Goal: Task Accomplishment & Management: Manage account settings

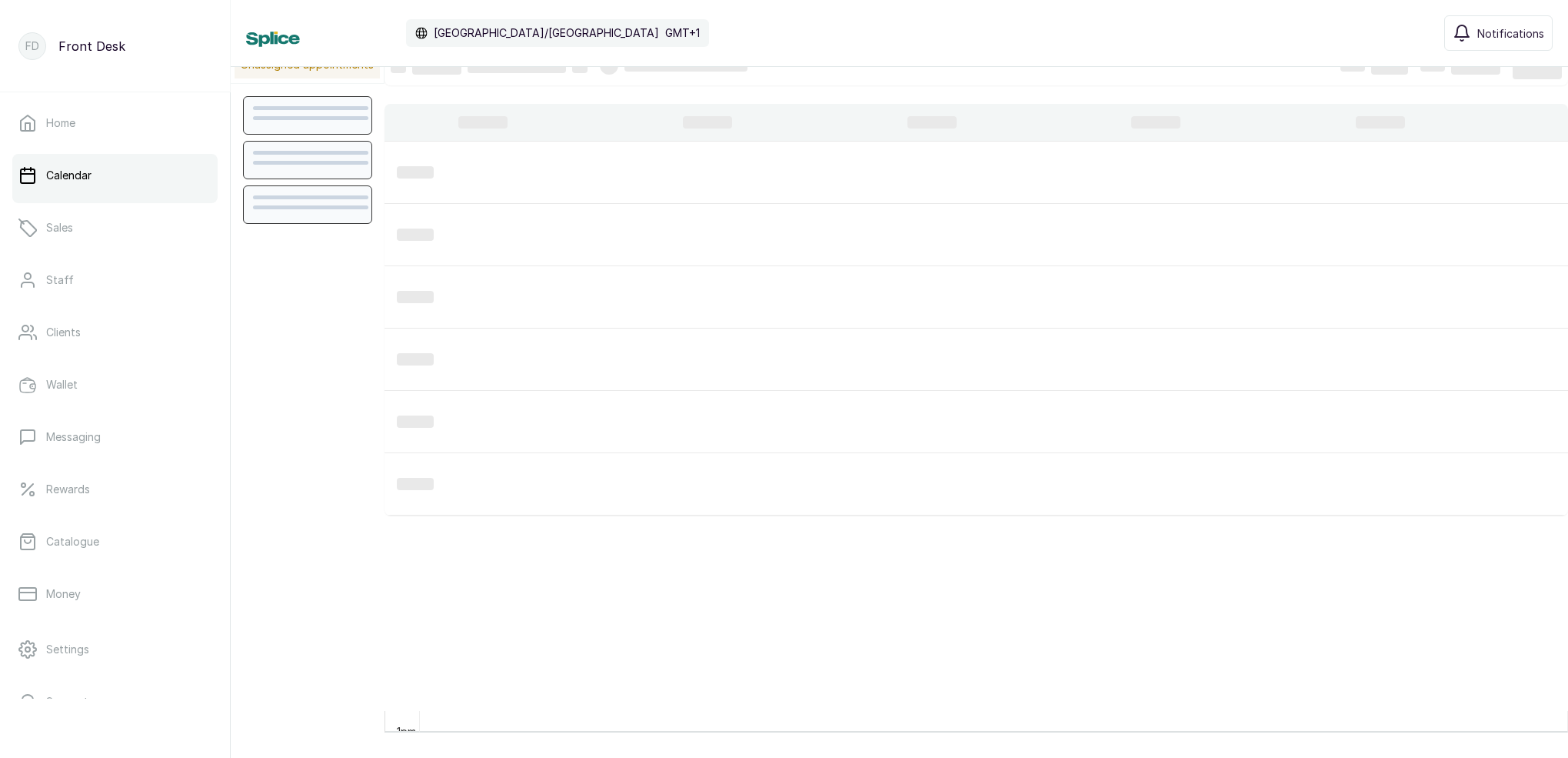
scroll to position [21, 0]
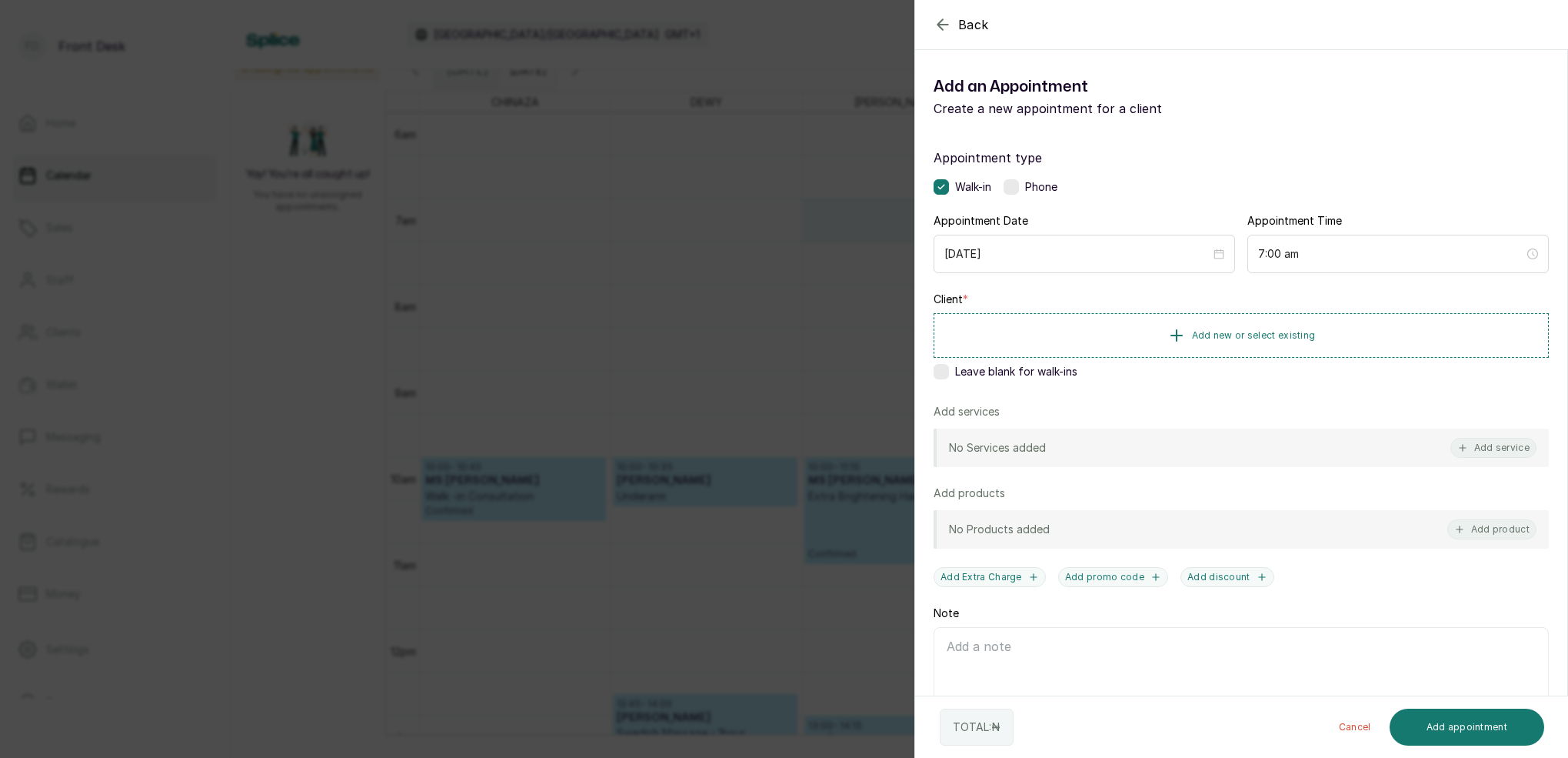
click at [889, 239] on div "Back Add Appointment Add an Appointment Create a new appointment for a client A…" at bounding box center [784, 379] width 1568 height 758
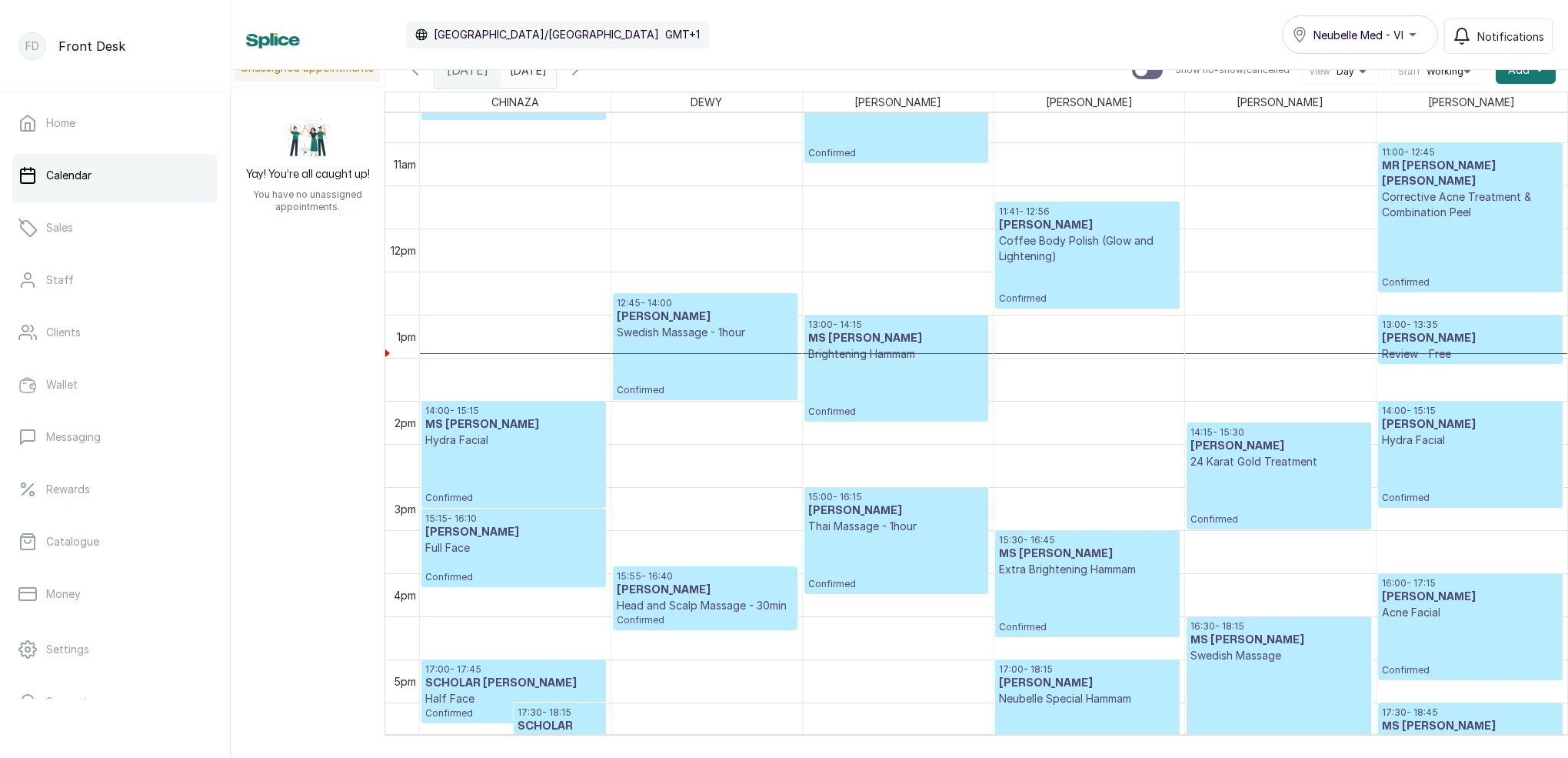
scroll to position [919, 0]
type input "dd/MM/yyyy"
click at [526, 78] on input "dd/MM/yyyy" at bounding box center [514, 66] width 25 height 26
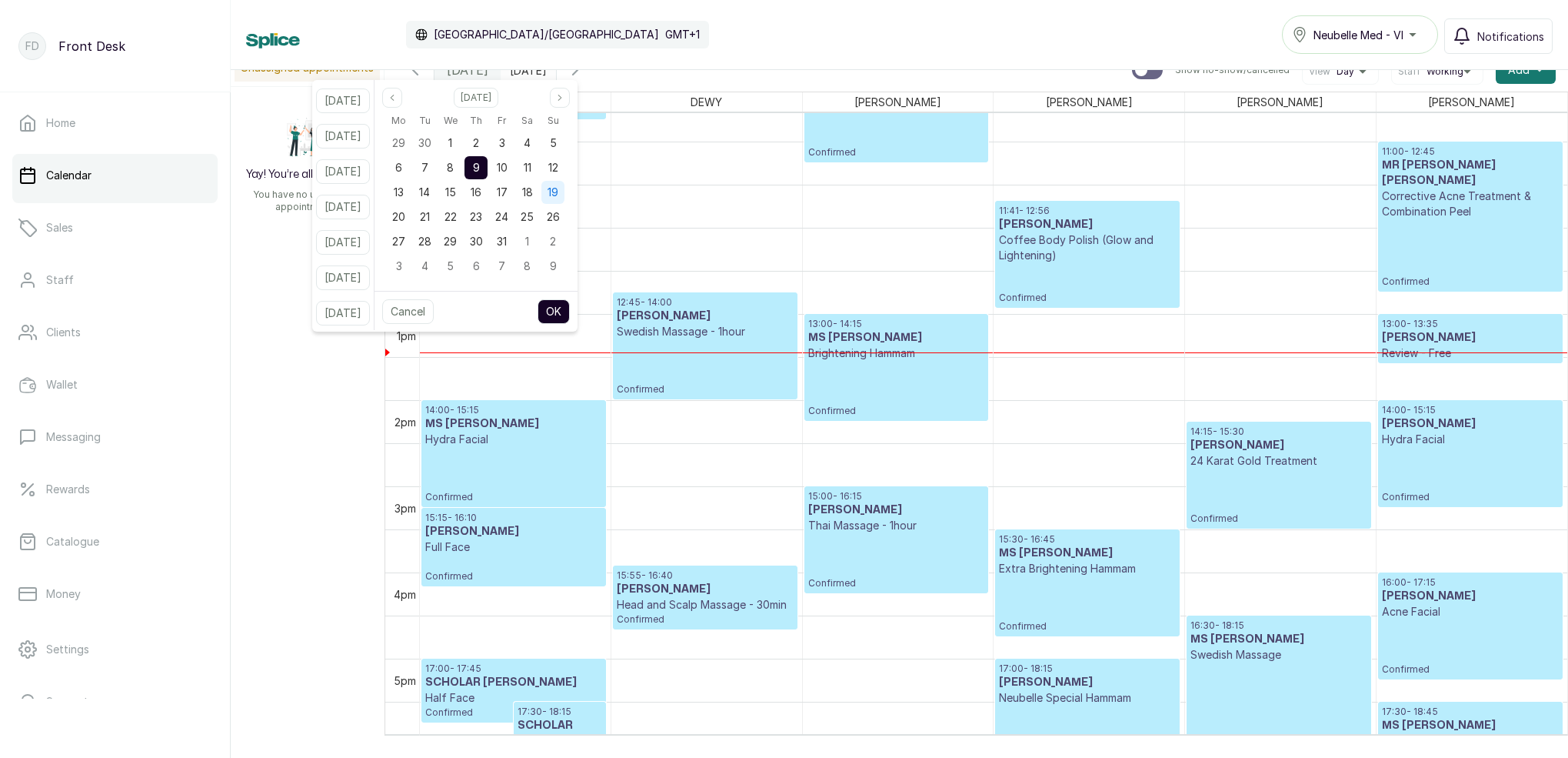
click at [558, 189] on span "19" at bounding box center [553, 192] width 11 height 13
click at [570, 311] on button "OK" at bounding box center [553, 311] width 32 height 25
type input "19/10/2025"
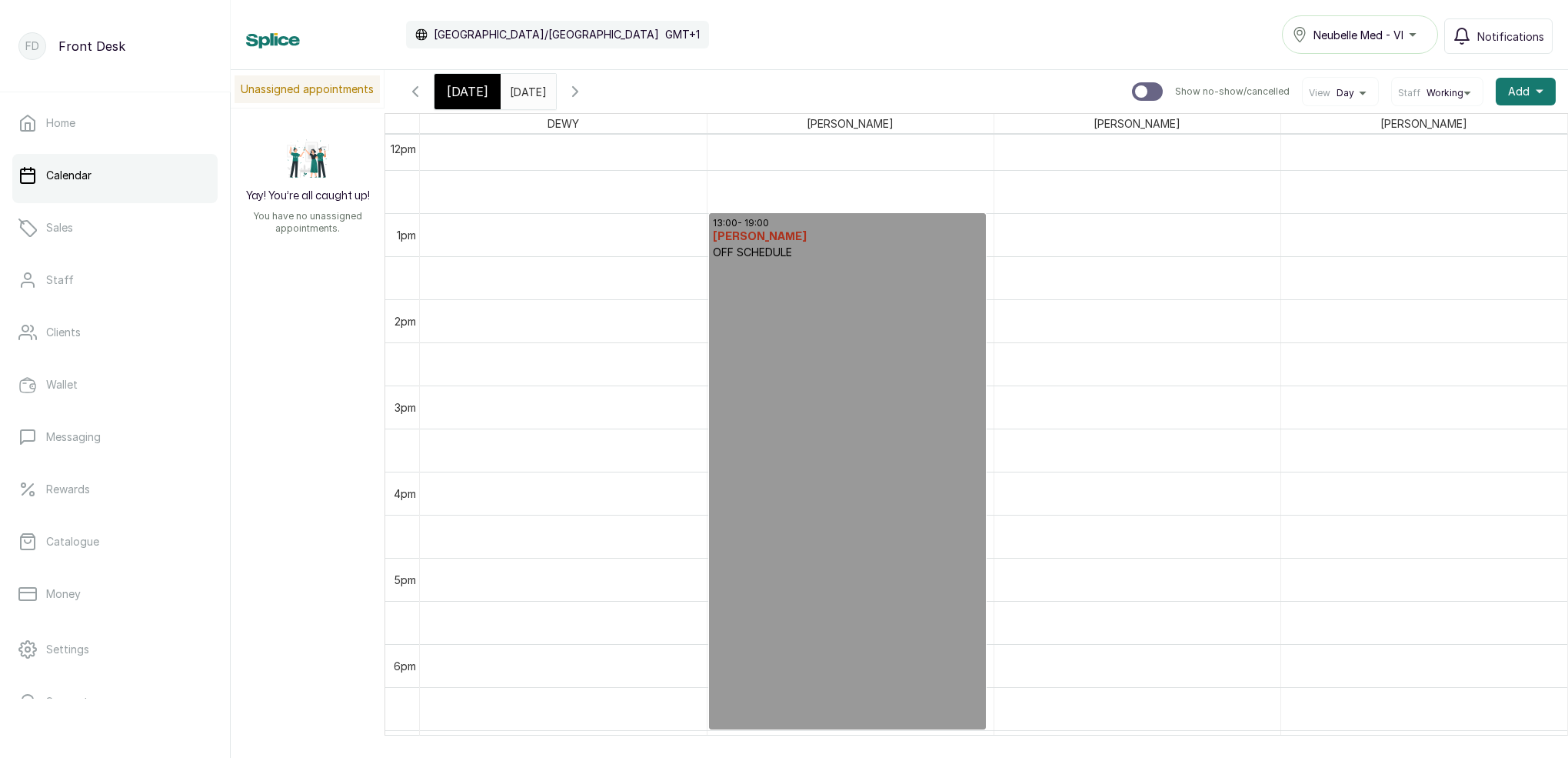
scroll to position [0, 0]
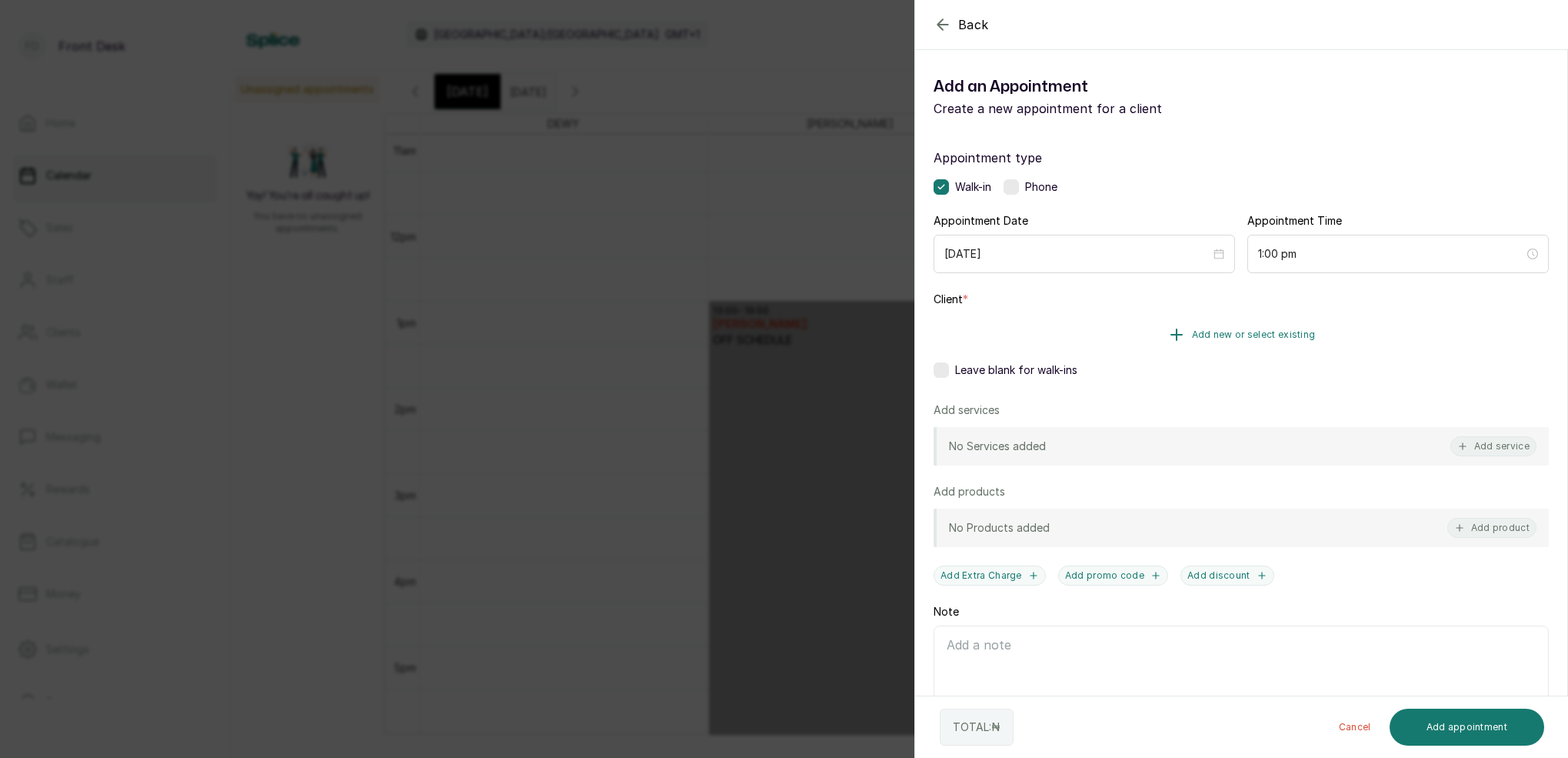
click at [1285, 337] on span "Add new or select existing" at bounding box center [1254, 334] width 123 height 12
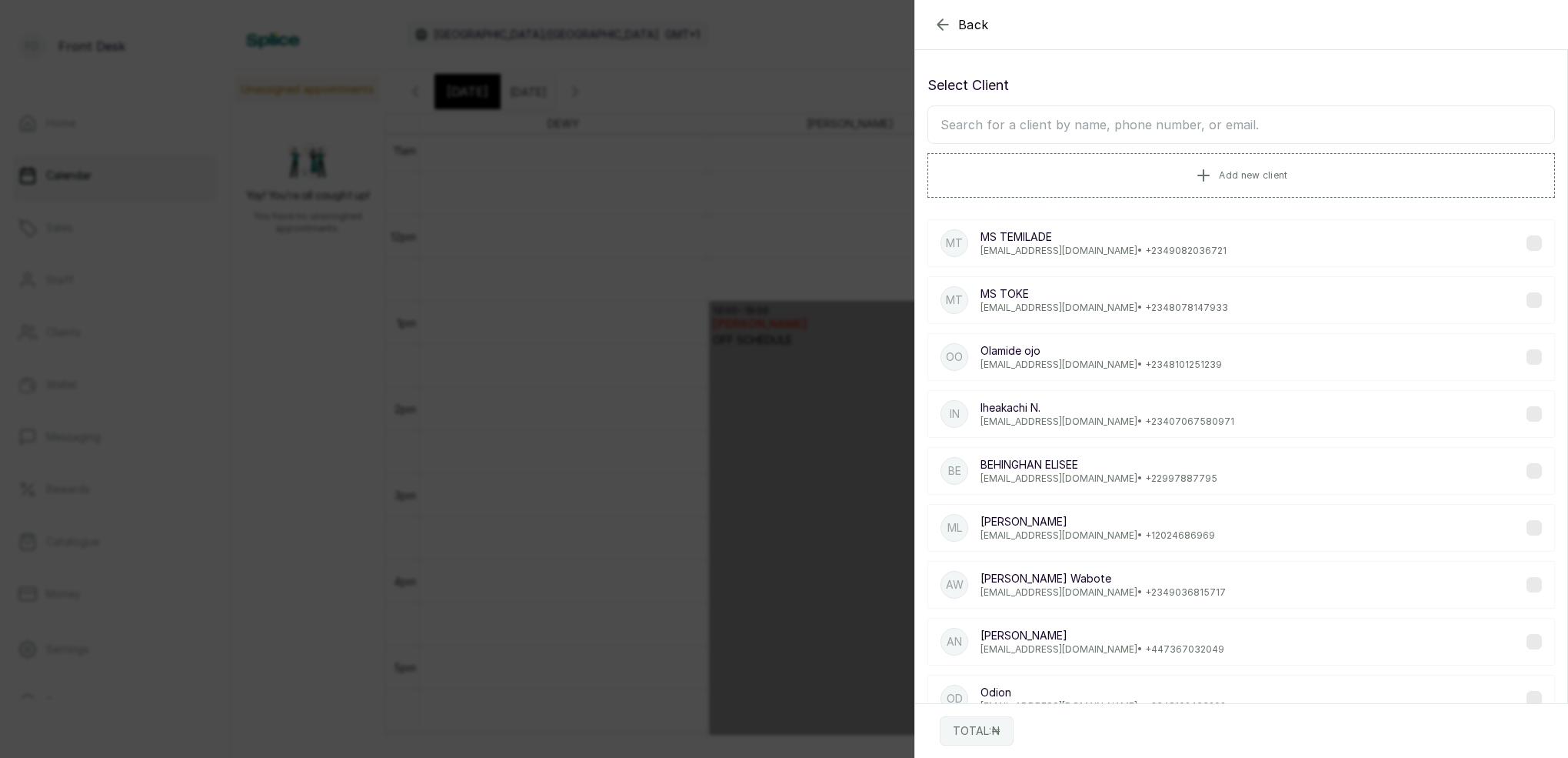
click at [1179, 131] on input "text" at bounding box center [1241, 124] width 628 height 39
type input "OYINADE"
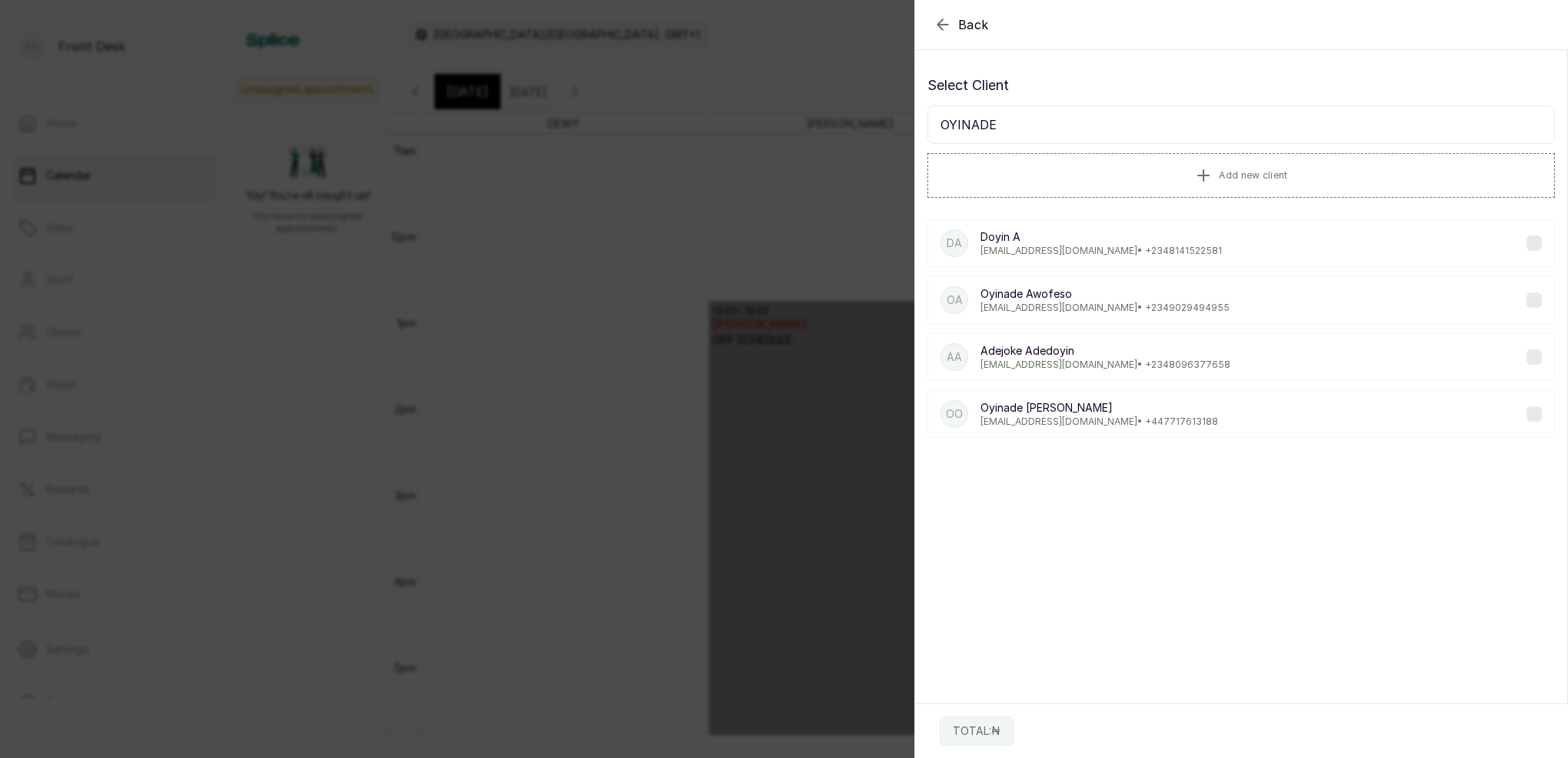
click at [1058, 299] on p "Oyinade Awofeso" at bounding box center [1105, 294] width 250 height 16
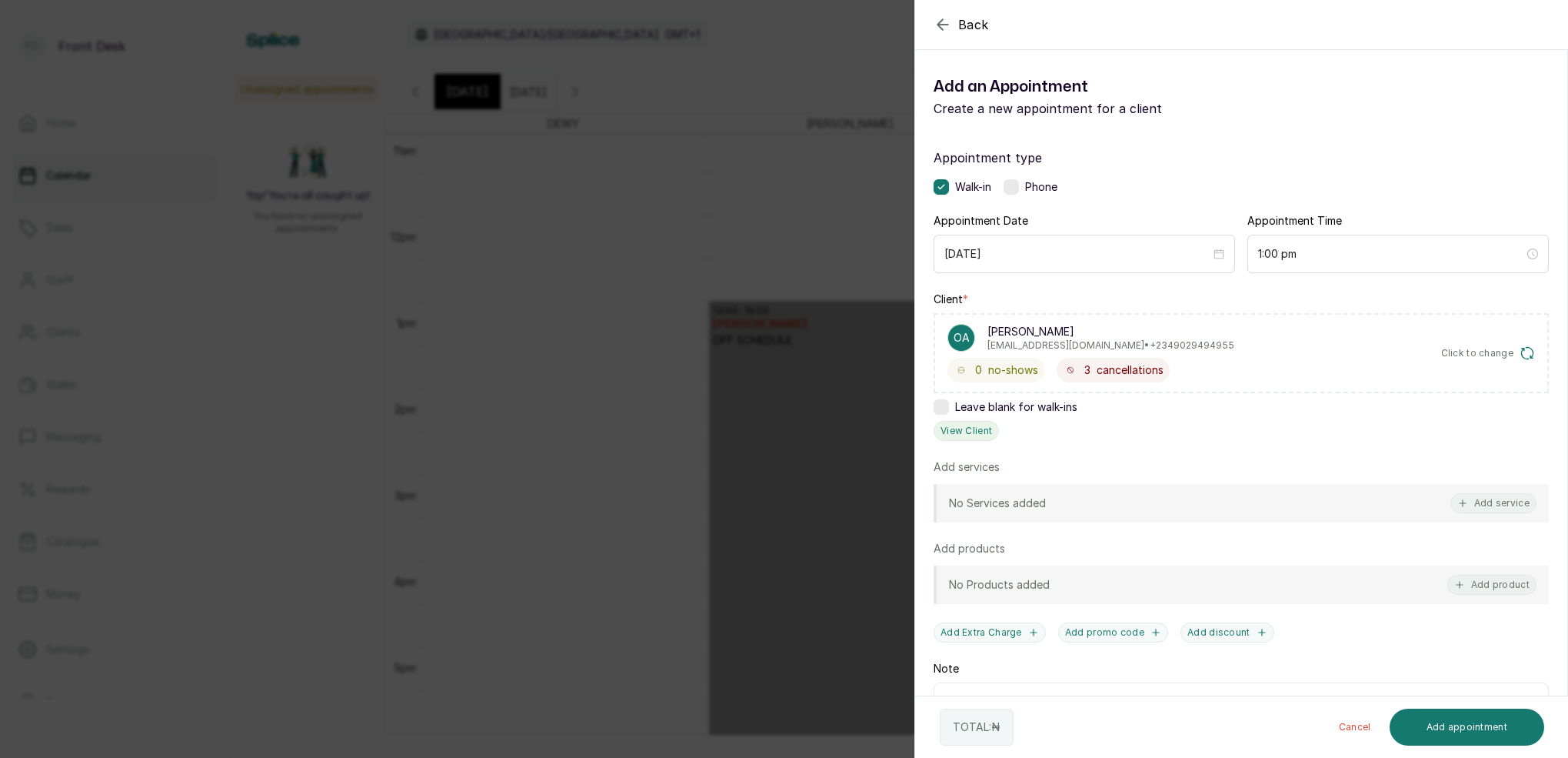
click at [966, 435] on button "View Client" at bounding box center [966, 431] width 65 height 20
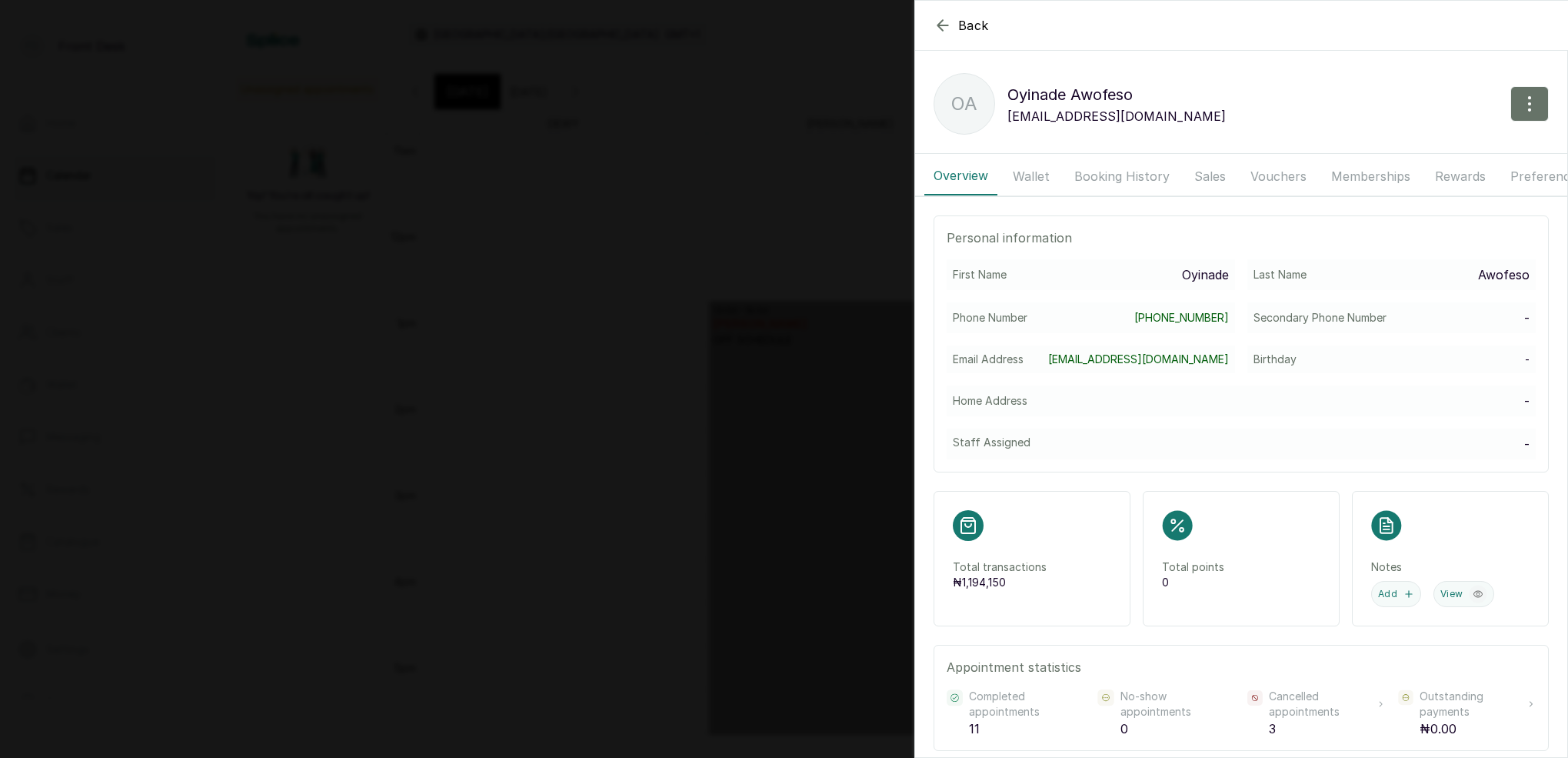
click at [1032, 173] on button "Wallet" at bounding box center [1031, 176] width 55 height 39
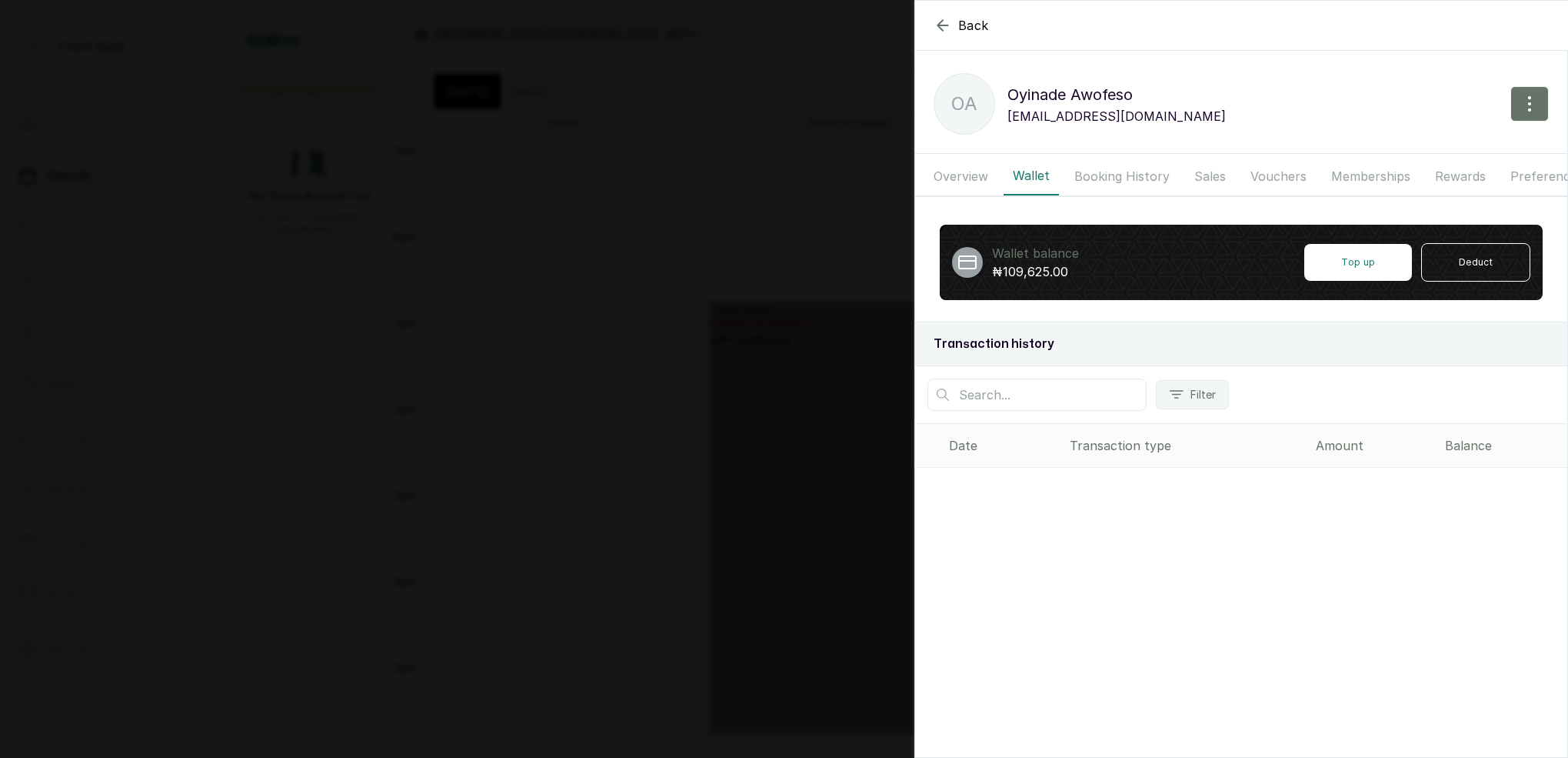
drag, startPoint x: 947, startPoint y: 26, endPoint x: 974, endPoint y: 49, distance: 35.5
click at [947, 26] on icon "button" at bounding box center [942, 25] width 10 height 10
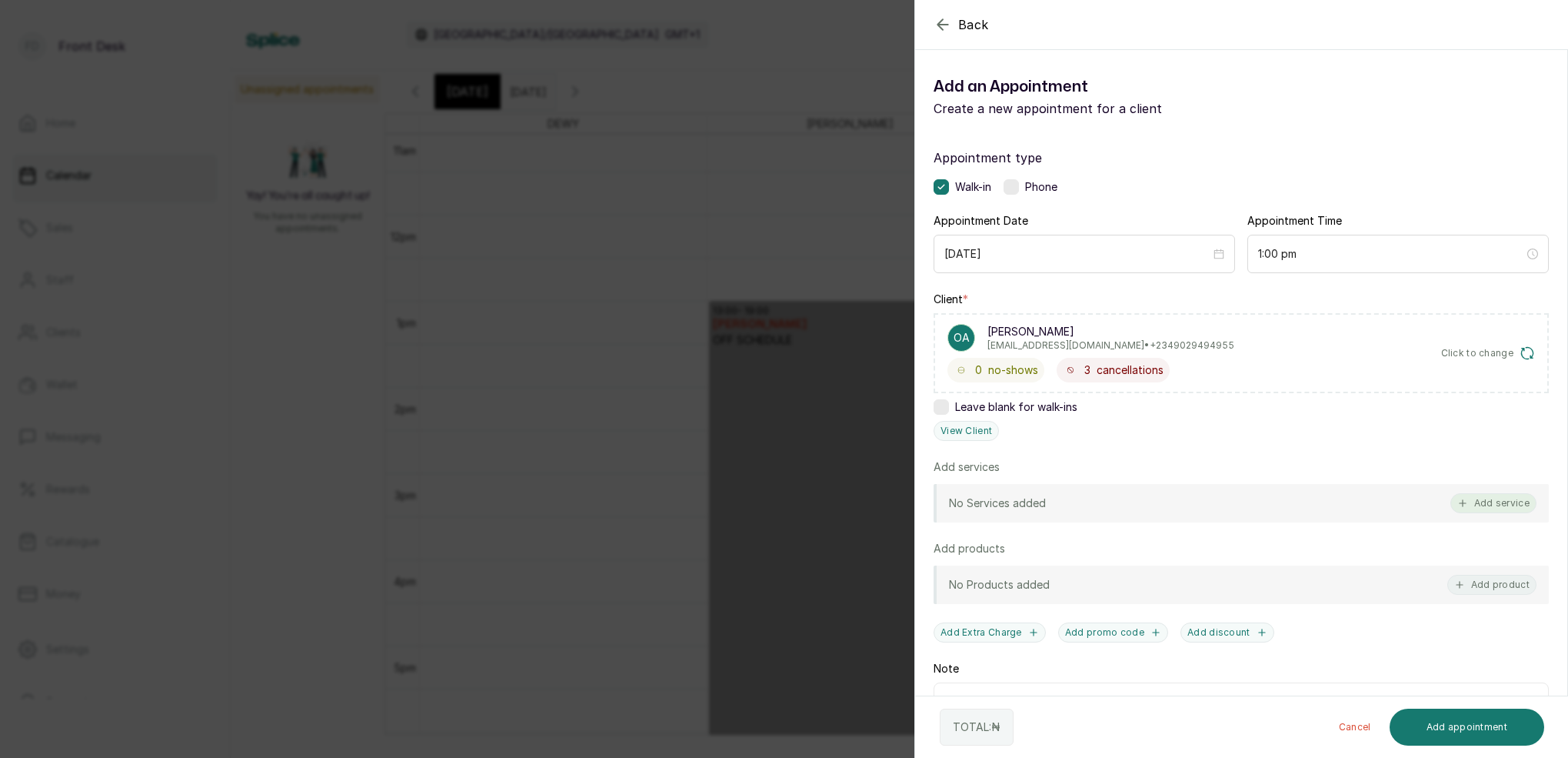
click at [1479, 504] on button "Add service" at bounding box center [1493, 503] width 87 height 20
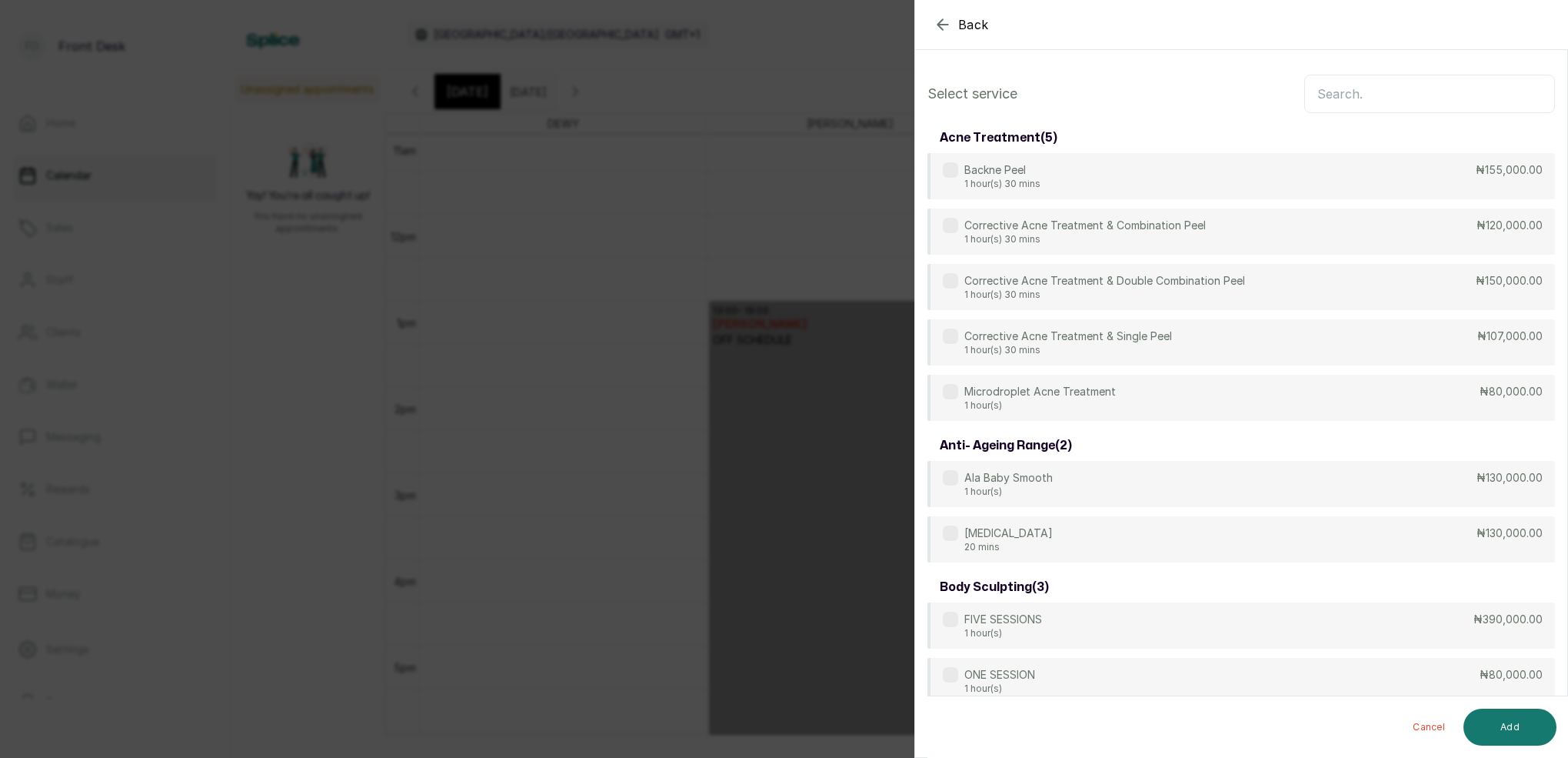
click at [1362, 89] on input "text" at bounding box center [1430, 94] width 250 height 39
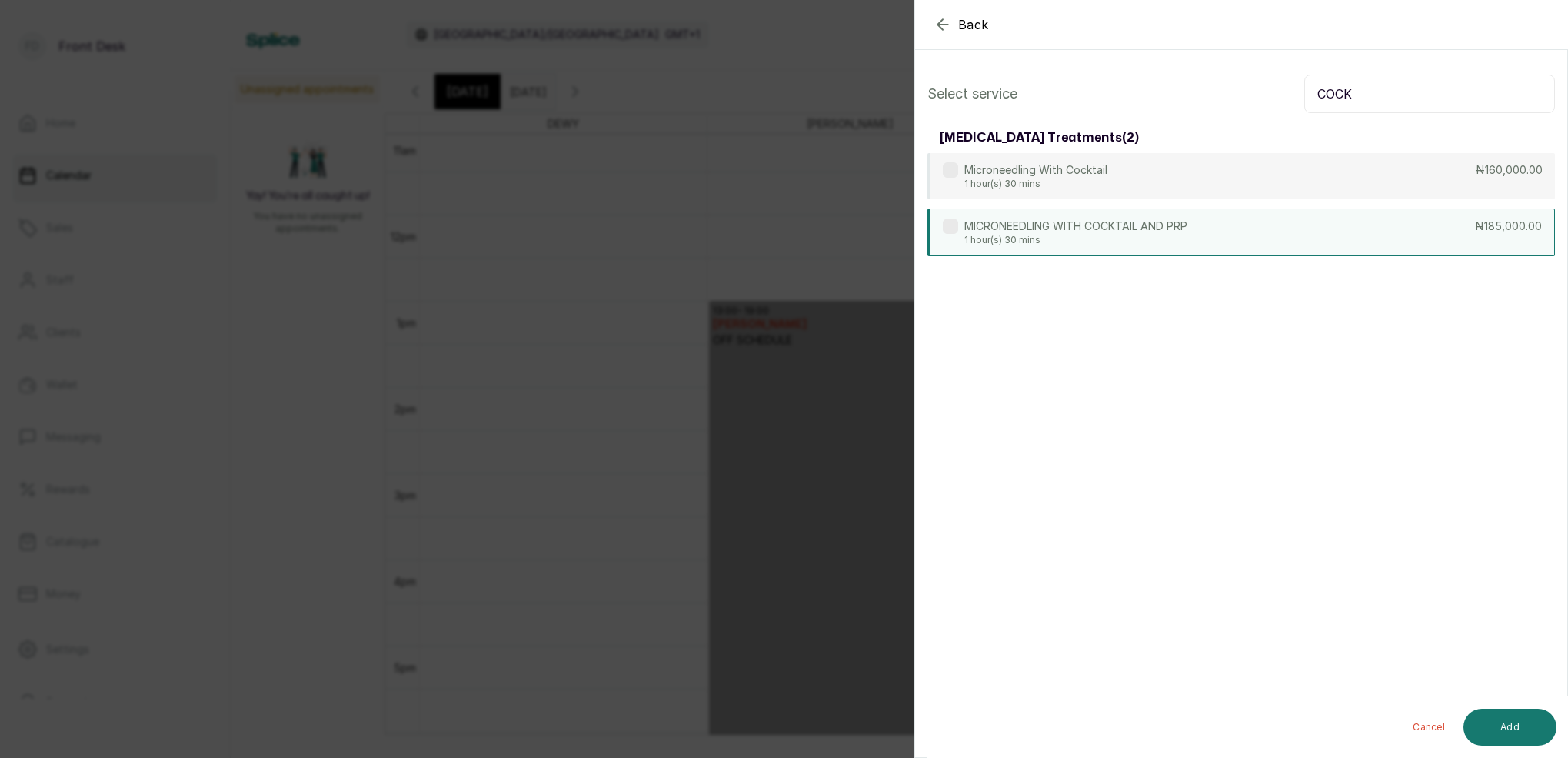
type input "COCK"
click at [1050, 245] on p "1 hour(s) 30 mins" at bounding box center [1075, 239] width 223 height 12
click at [1522, 729] on button "Add" at bounding box center [1510, 727] width 93 height 37
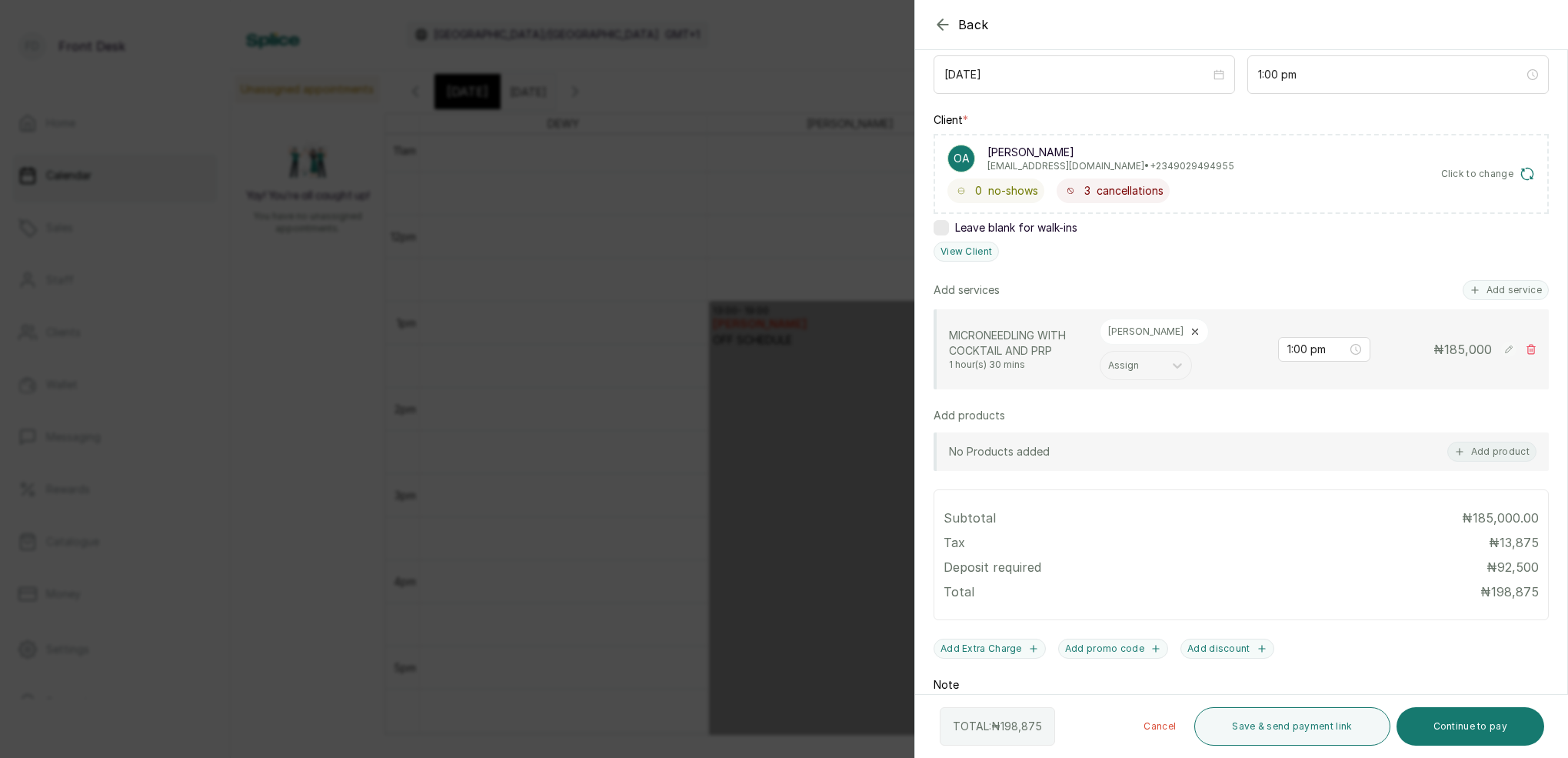
click at [616, 366] on div "Back Add Appointment Add an Appointment Create a new appointment for a client A…" at bounding box center [784, 379] width 1568 height 758
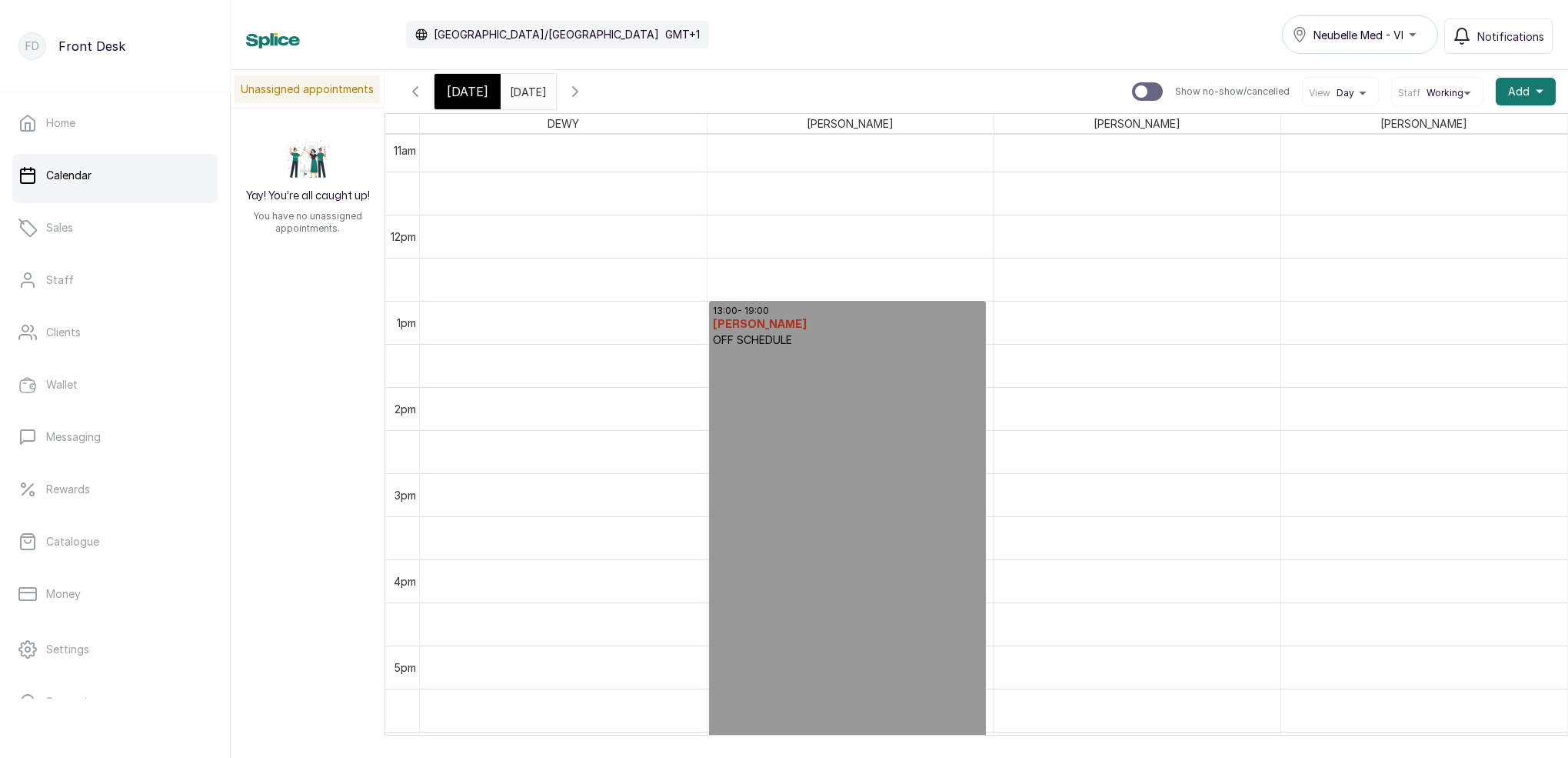
click at [471, 93] on span "Today" at bounding box center [467, 91] width 41 height 18
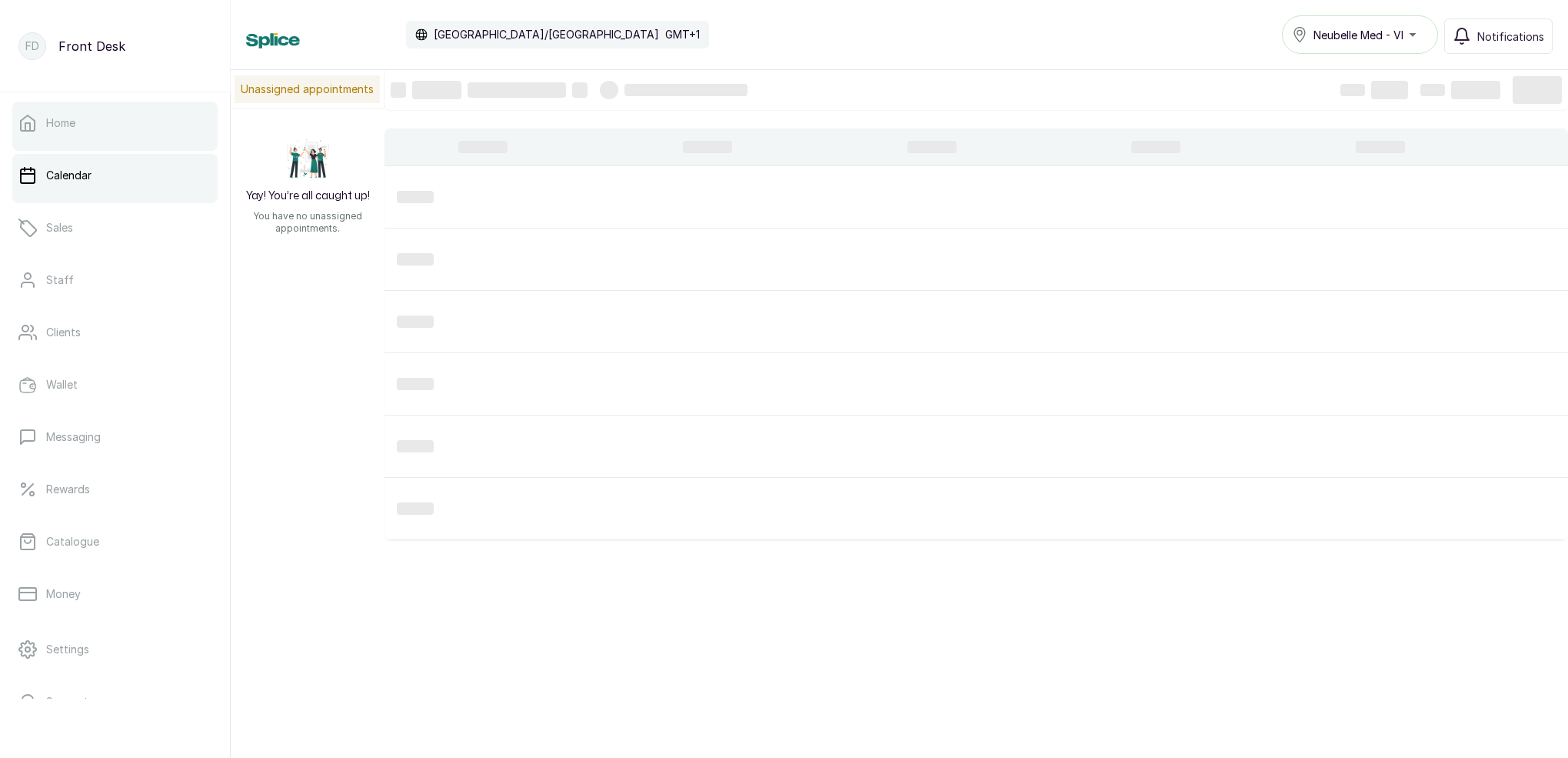
click at [85, 127] on link "Home" at bounding box center [114, 122] width 205 height 43
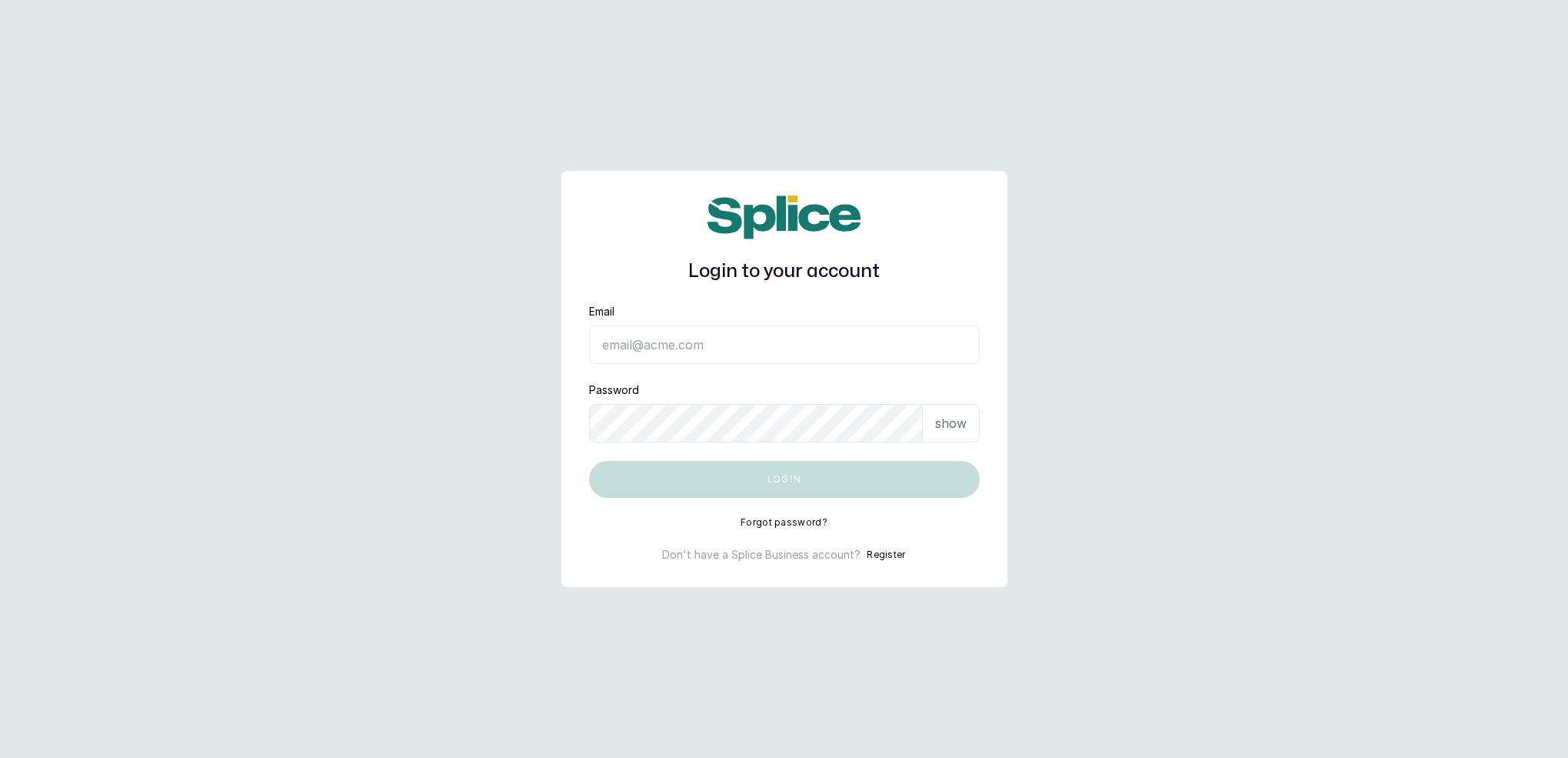
type input "[EMAIL_ADDRESS][DOMAIN_NAME]"
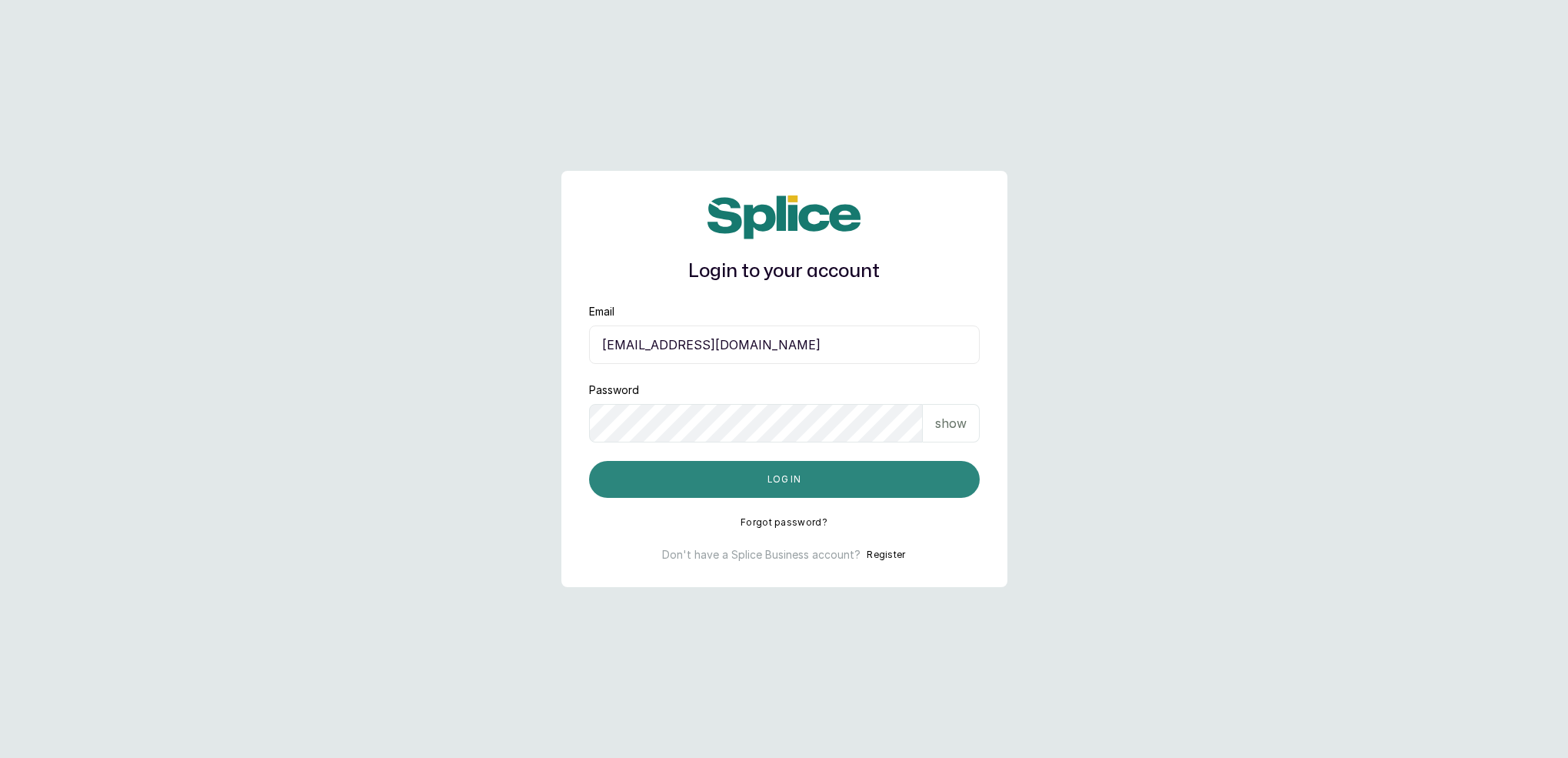
click at [713, 473] on button "Log in" at bounding box center [784, 479] width 390 height 37
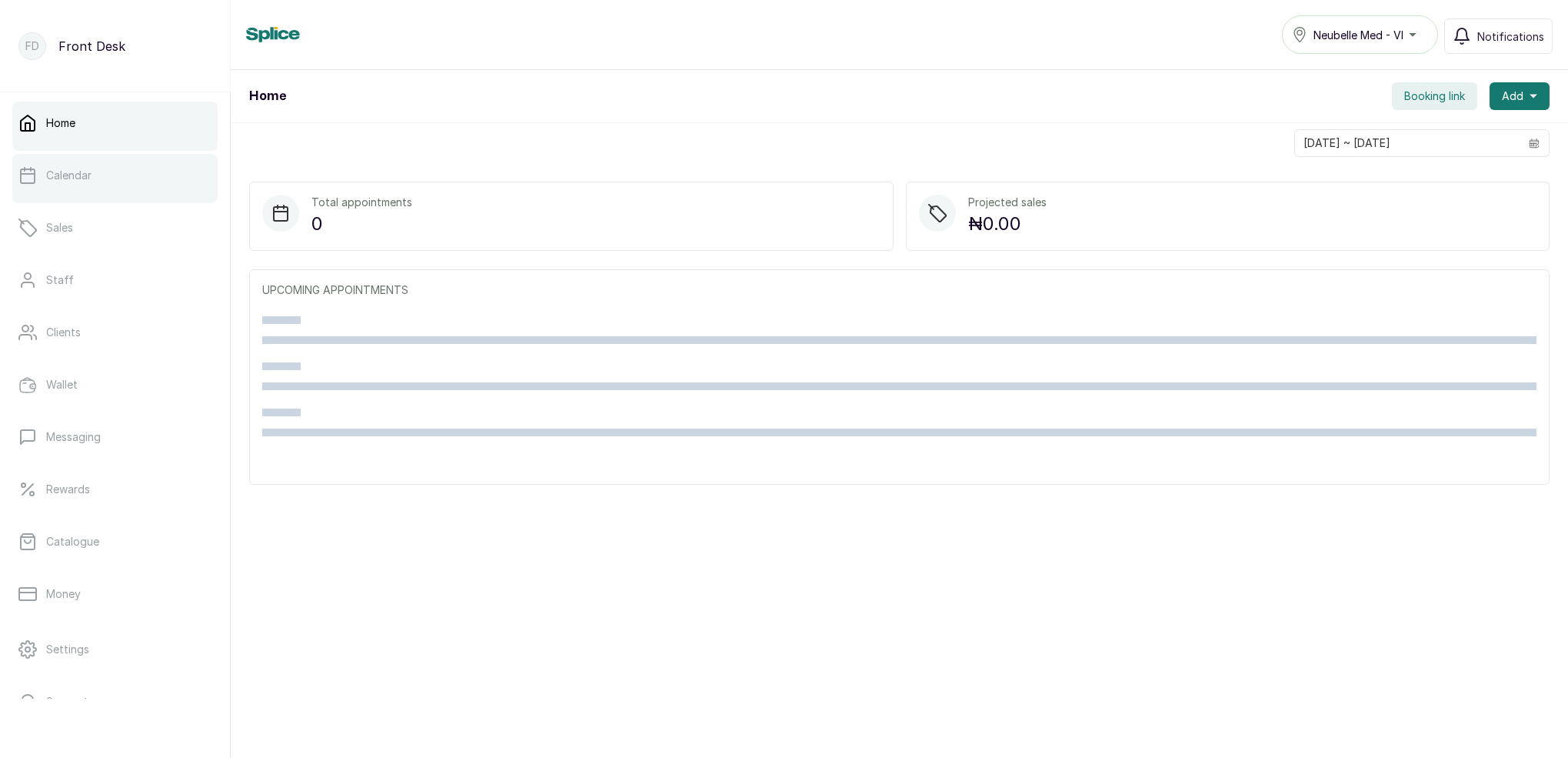
click at [105, 188] on link "Calendar" at bounding box center [114, 175] width 205 height 43
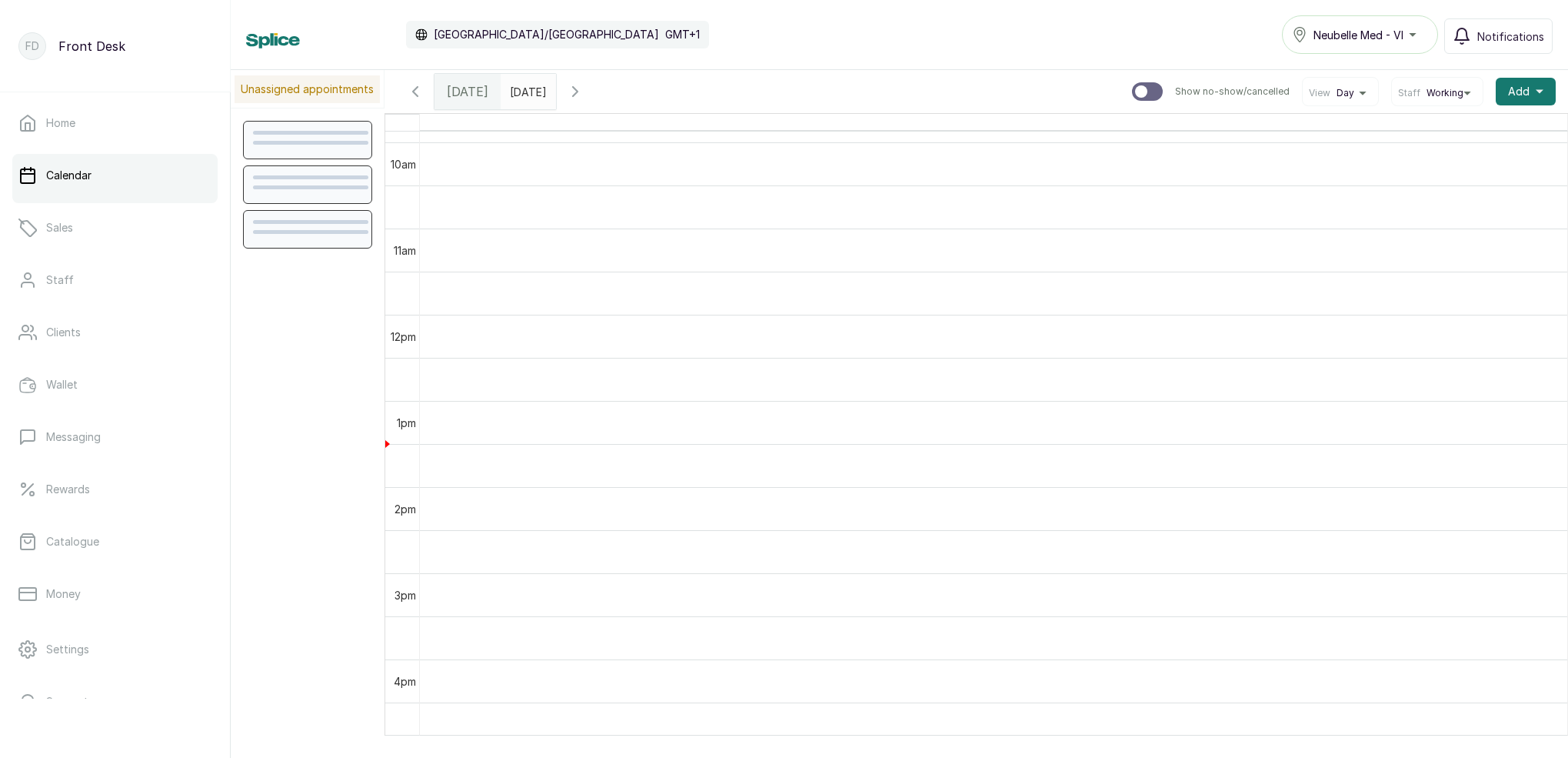
scroll to position [832, 0]
type input "dd/MM/yyyy"
click at [526, 92] on input "dd/MM/yyyy" at bounding box center [514, 87] width 25 height 26
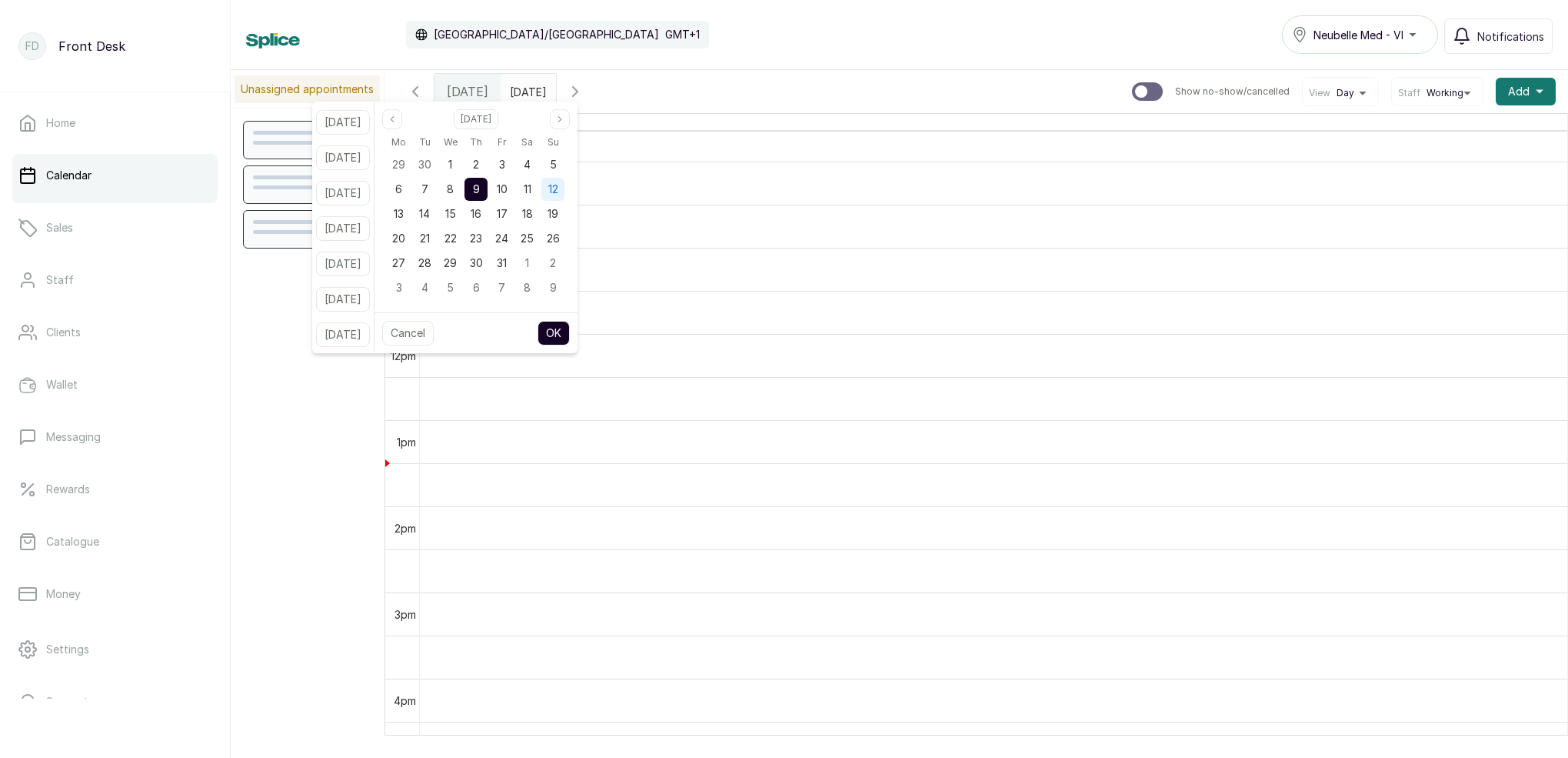
click at [558, 192] on span "12" at bounding box center [553, 189] width 10 height 13
click at [570, 330] on button "OK" at bounding box center [553, 332] width 32 height 25
type input "12/10/2025"
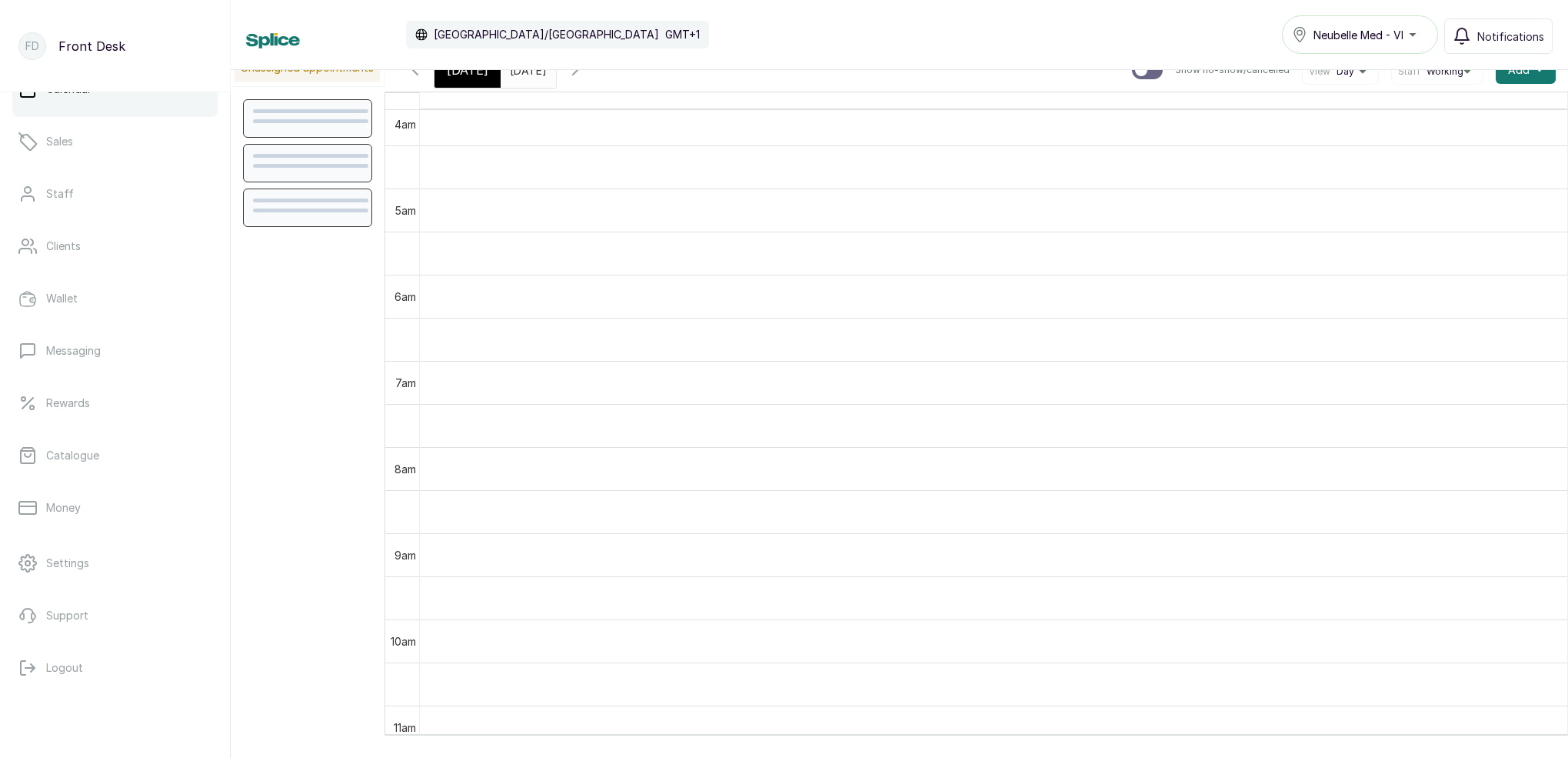
drag, startPoint x: 30, startPoint y: 8, endPoint x: 480, endPoint y: 81, distance: 455.9
click at [475, 77] on span "Today" at bounding box center [467, 70] width 41 height 18
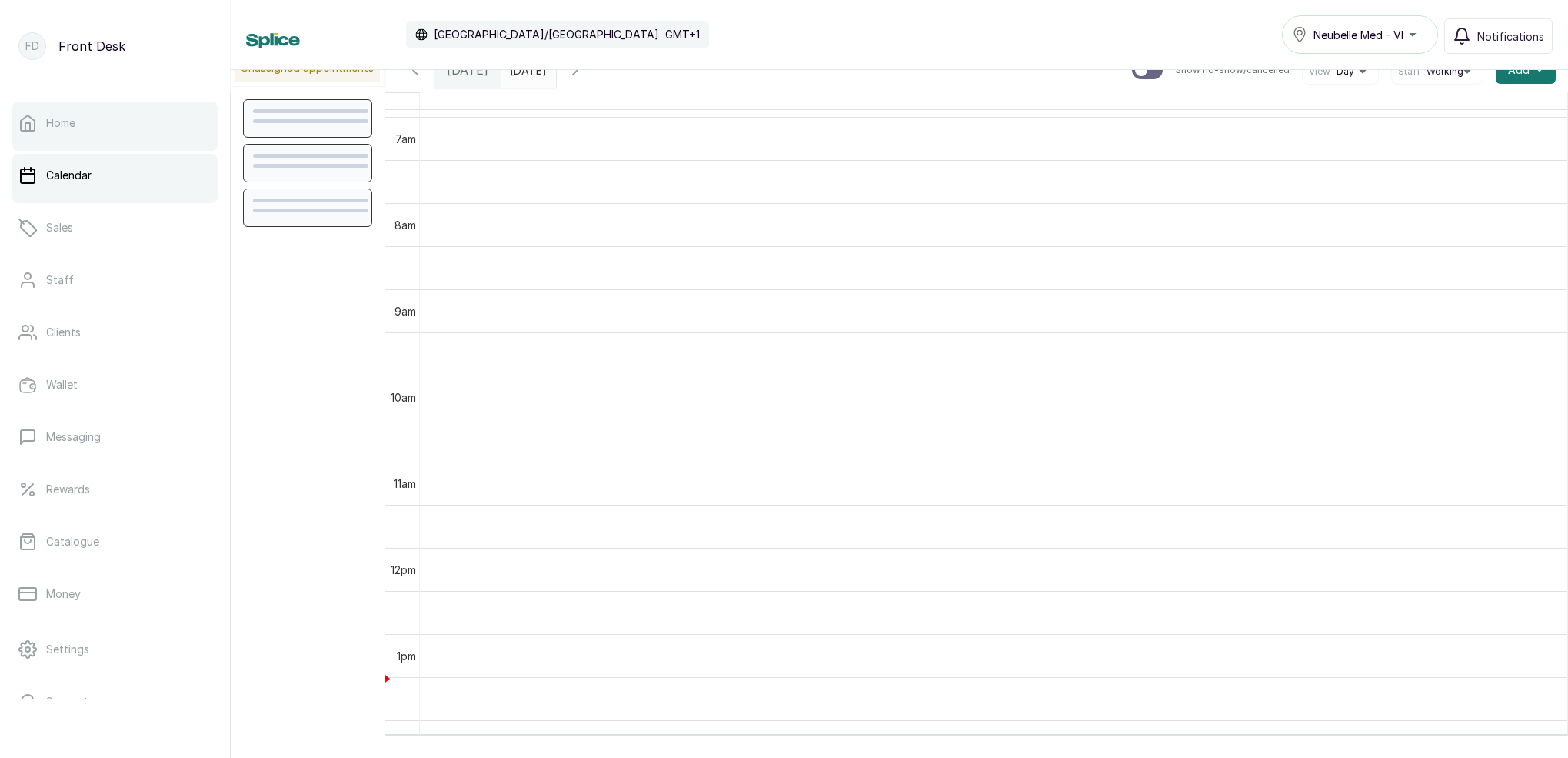
click at [50, 131] on link "Home" at bounding box center [114, 122] width 205 height 43
